Goal: Task Accomplishment & Management: Complete application form

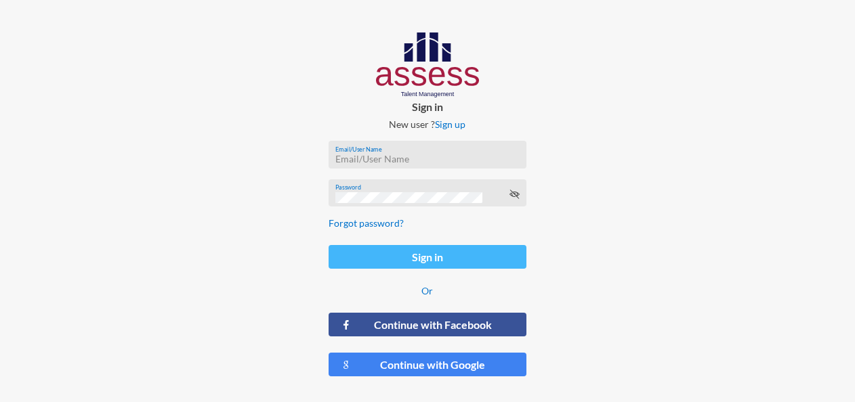
type input "[EMAIL_ADDRESS][DOMAIN_NAME]"
click at [473, 255] on button "Sign in" at bounding box center [427, 257] width 198 height 24
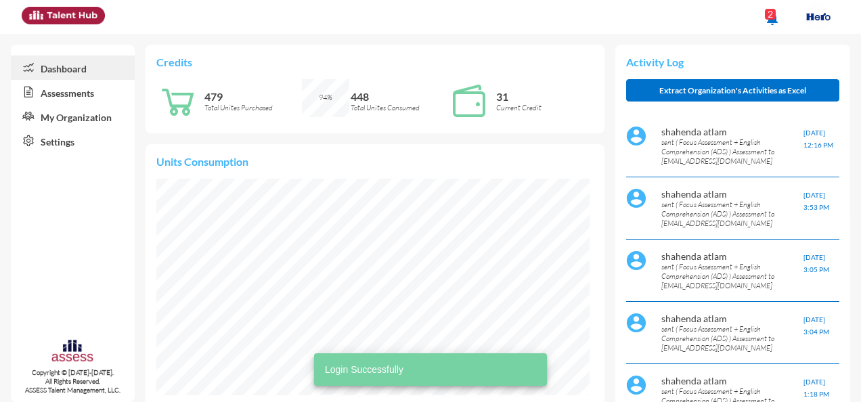
scroll to position [217, 433]
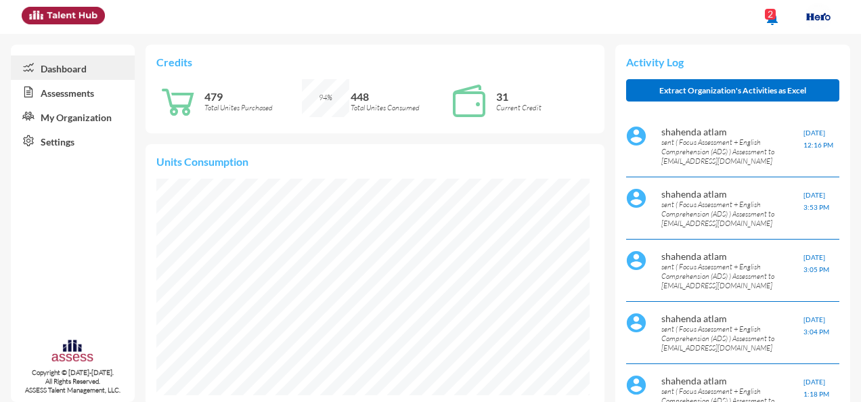
click at [84, 92] on link "Assessments" at bounding box center [73, 92] width 124 height 24
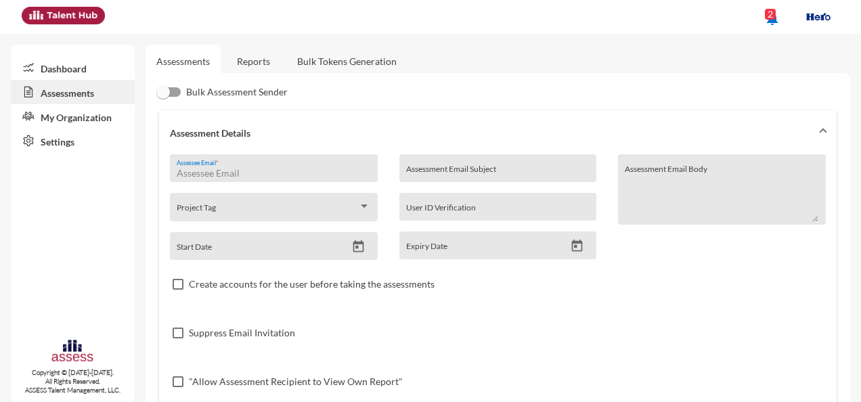
click at [263, 172] on input "Assessee Email *" at bounding box center [274, 173] width 194 height 11
paste input "[EMAIL_ADDRESS][DOMAIN_NAME]"
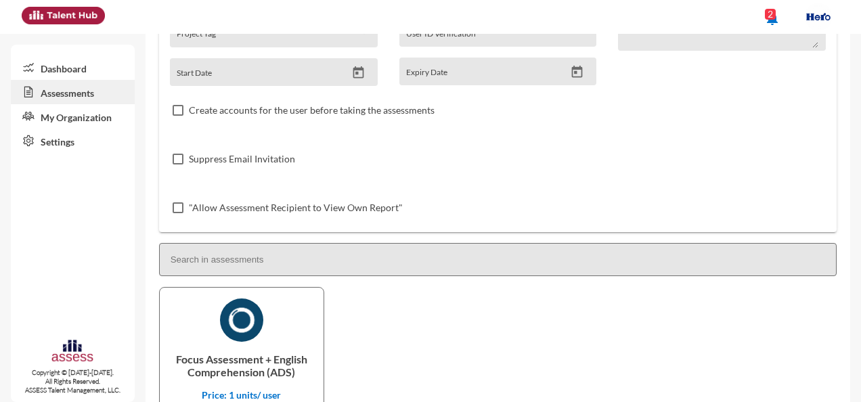
scroll to position [261, 0]
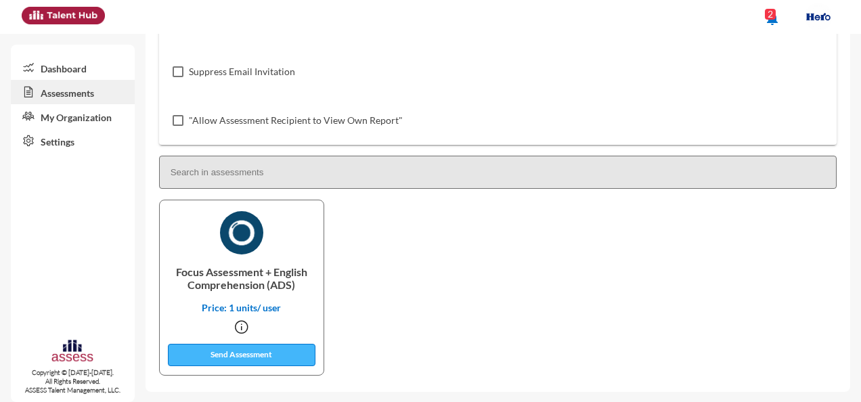
type input "[EMAIL_ADDRESS][DOMAIN_NAME]"
click at [275, 356] on button "Send Assessment" at bounding box center [242, 355] width 148 height 22
click at [89, 70] on link "Dashboard" at bounding box center [73, 68] width 124 height 24
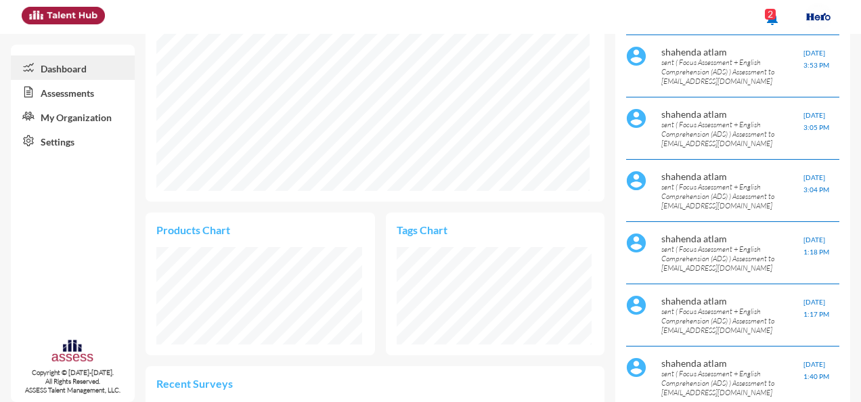
scroll to position [98, 205]
click at [95, 98] on link "Assessments" at bounding box center [73, 92] width 124 height 24
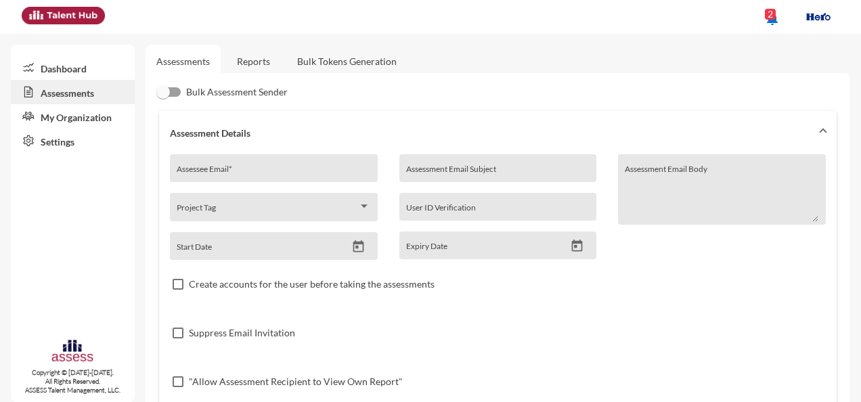
click at [260, 58] on link "Reports" at bounding box center [253, 61] width 55 height 33
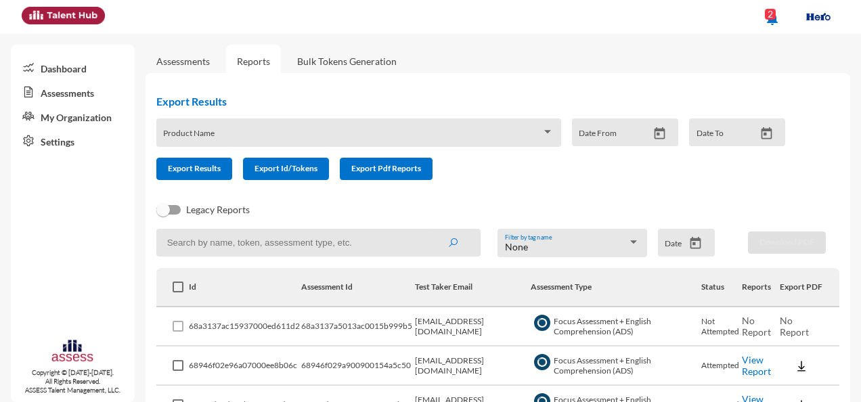
click at [597, 189] on div "Export Results Product Name Date From Date To Export Results Export Id/Tokens E…" at bounding box center [477, 137] width 662 height 107
click at [538, 191] on div "Export Results Product Name Date From Date To Export Results Export Id/Tokens E…" at bounding box center [477, 137] width 662 height 107
click at [203, 58] on link "Assessments" at bounding box center [182, 62] width 53 height 12
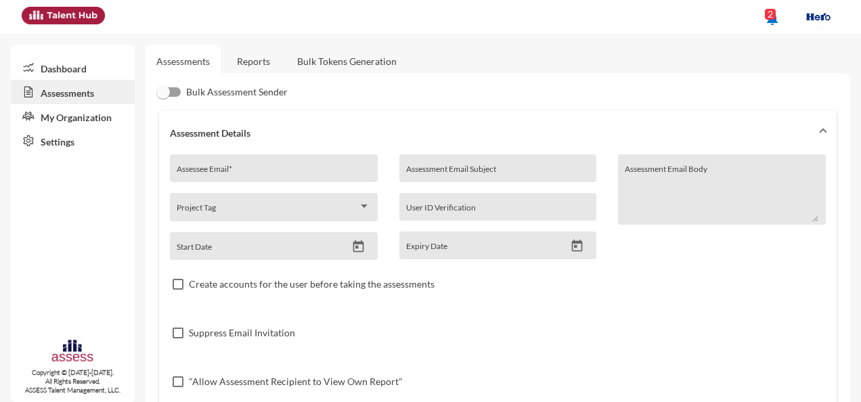
click at [294, 160] on div "Assessee Email *" at bounding box center [274, 168] width 208 height 28
click at [281, 169] on input "Assessee Email *" at bounding box center [274, 173] width 194 height 11
paste input "[EMAIL_ADDRESS][DOMAIN_NAME]"
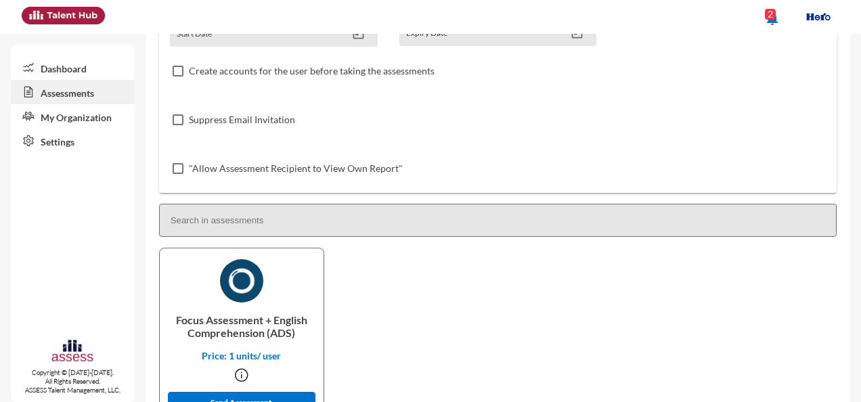
click at [291, 230] on input at bounding box center [498, 220] width 678 height 33
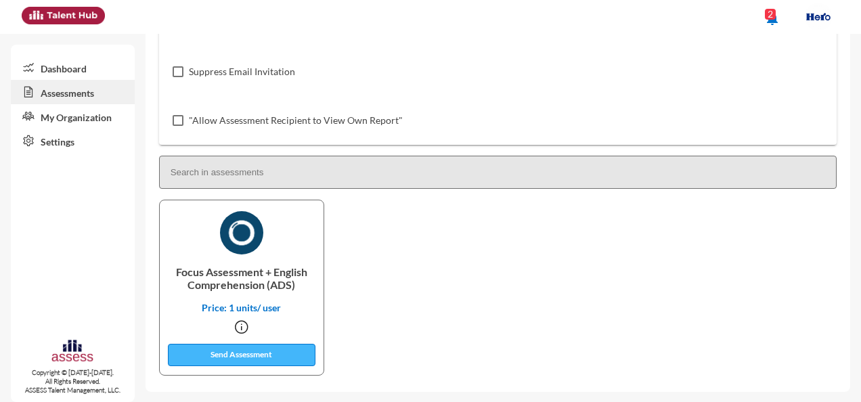
click at [285, 355] on button "Send Assessment" at bounding box center [242, 355] width 148 height 22
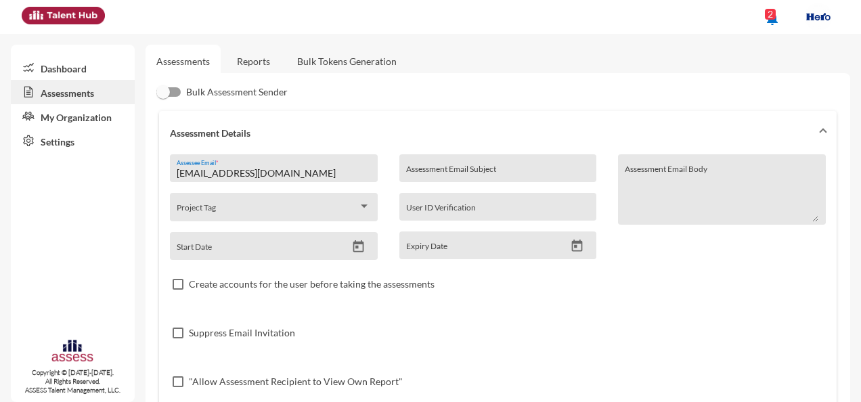
drag, startPoint x: 313, startPoint y: 171, endPoint x: 117, endPoint y: 189, distance: 196.5
click at [117, 189] on mat-sidenav-container "Dashboard Assessments My Organization Settings Copyright © [DATE]-[DATE]. All R…" at bounding box center [430, 218] width 861 height 368
paste input "baselalansary00"
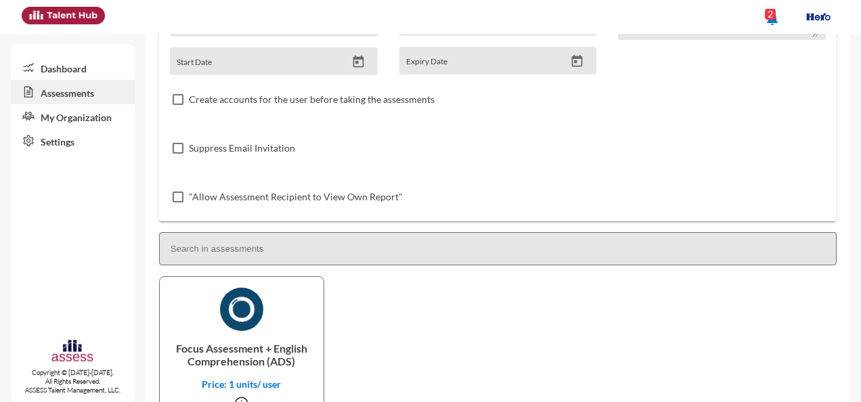
scroll to position [261, 0]
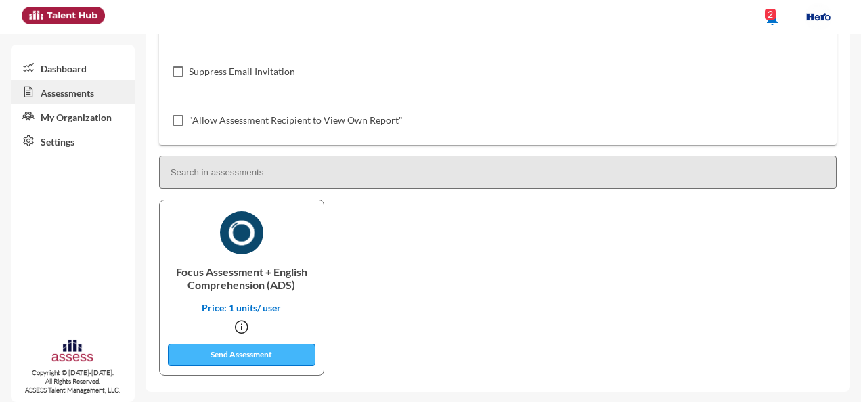
click at [269, 354] on button "Send Assessment" at bounding box center [242, 355] width 148 height 22
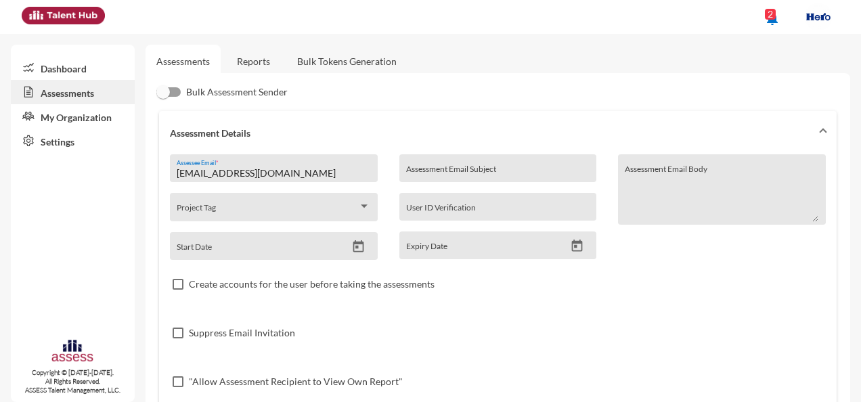
click at [317, 176] on input "[EMAIL_ADDRESS][DOMAIN_NAME]" at bounding box center [274, 173] width 194 height 11
paste input "maimoussa16"
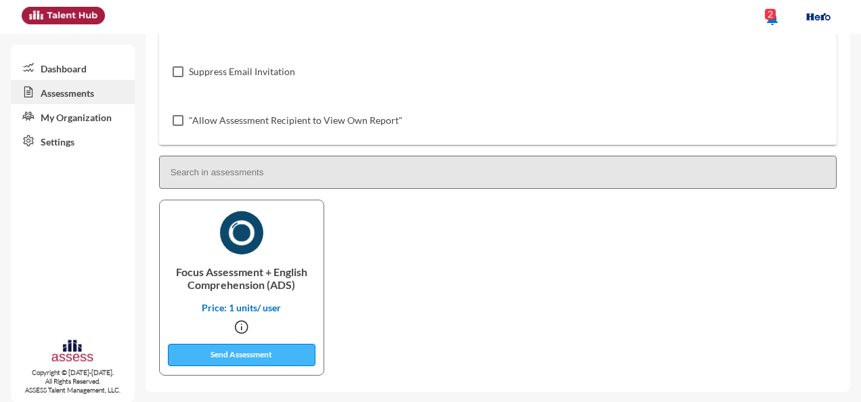
type input "[EMAIL_ADDRESS][DOMAIN_NAME]"
click at [251, 360] on button "Send Assessment" at bounding box center [242, 355] width 148 height 22
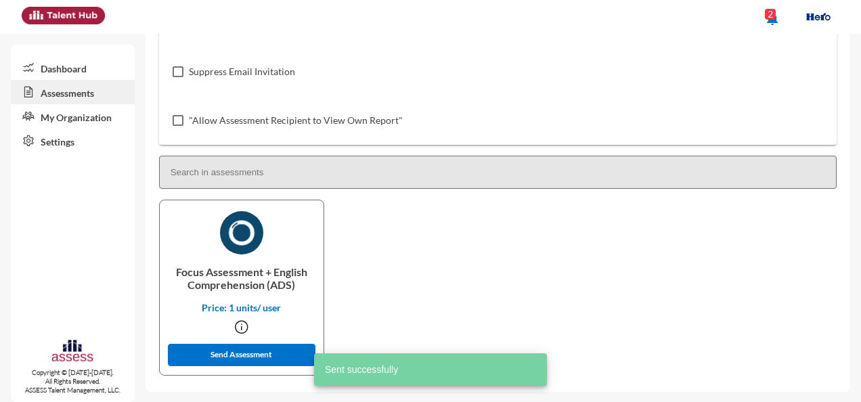
click at [504, 251] on div "Focus Assessment + English Comprehension (ADS) Price: 1 units/ user Send Assess…" at bounding box center [497, 290] width 683 height 181
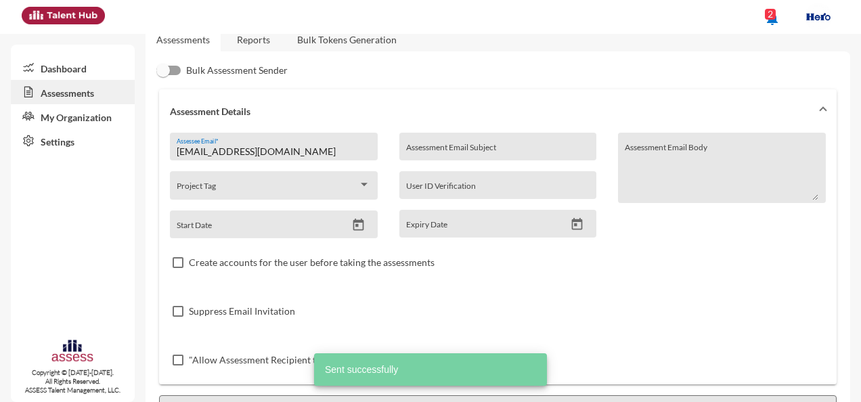
scroll to position [0, 0]
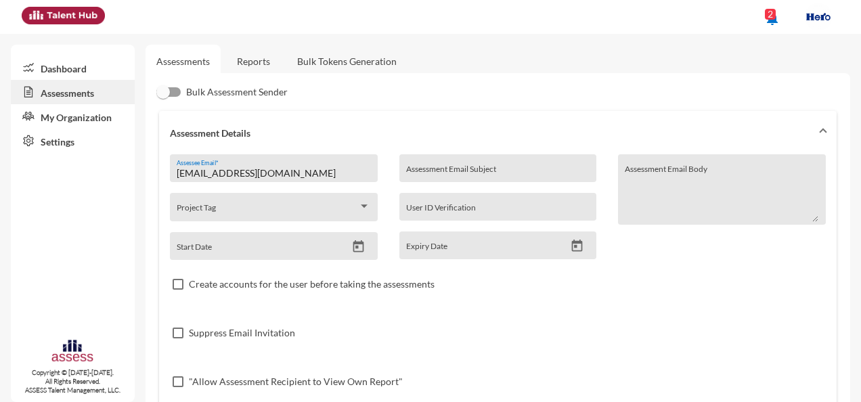
click at [636, 69] on div "Assessments Reports Bulk Tokens Generation Bulk Assessment Sender Assessment De…" at bounding box center [504, 344] width 716 height 620
